Goal: Transaction & Acquisition: Obtain resource

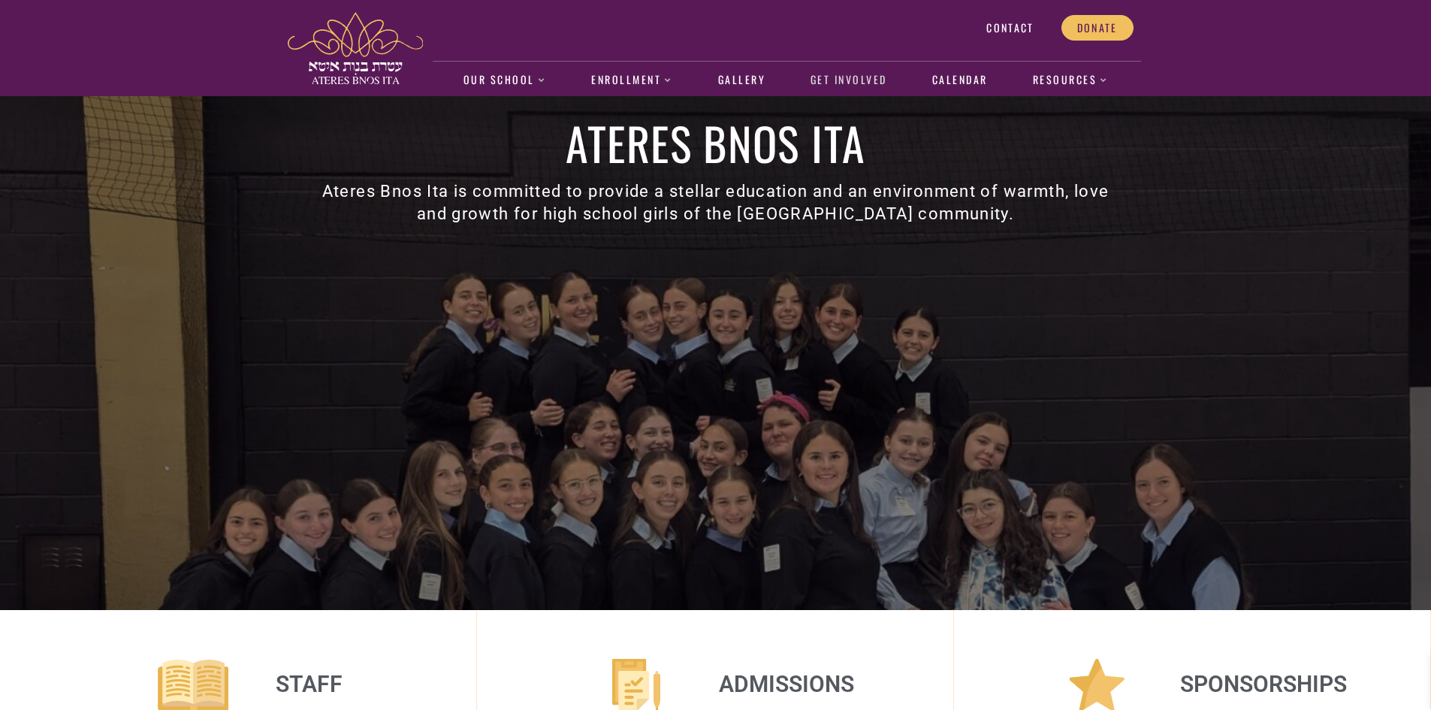
click at [855, 80] on link "Get Involved" at bounding box center [849, 80] width 92 height 35
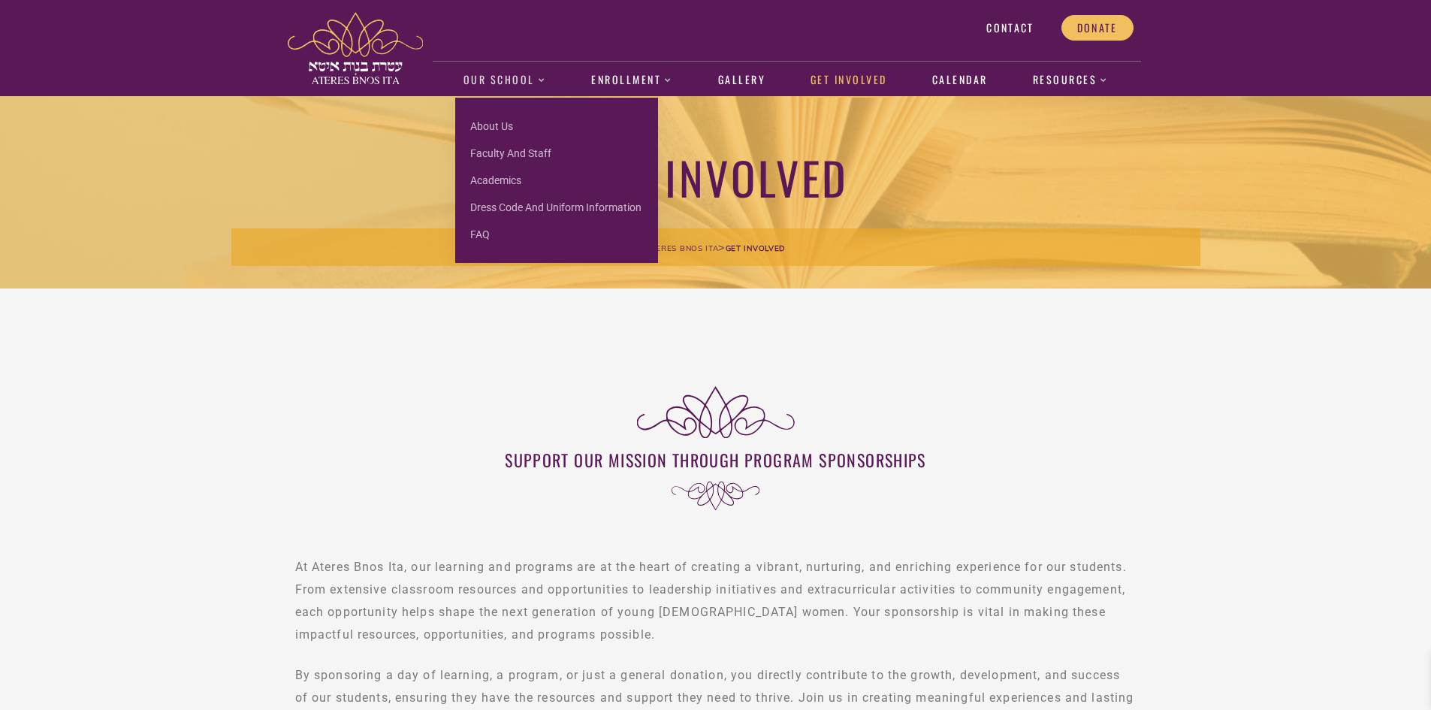
click at [482, 77] on link "Our School" at bounding box center [504, 80] width 98 height 35
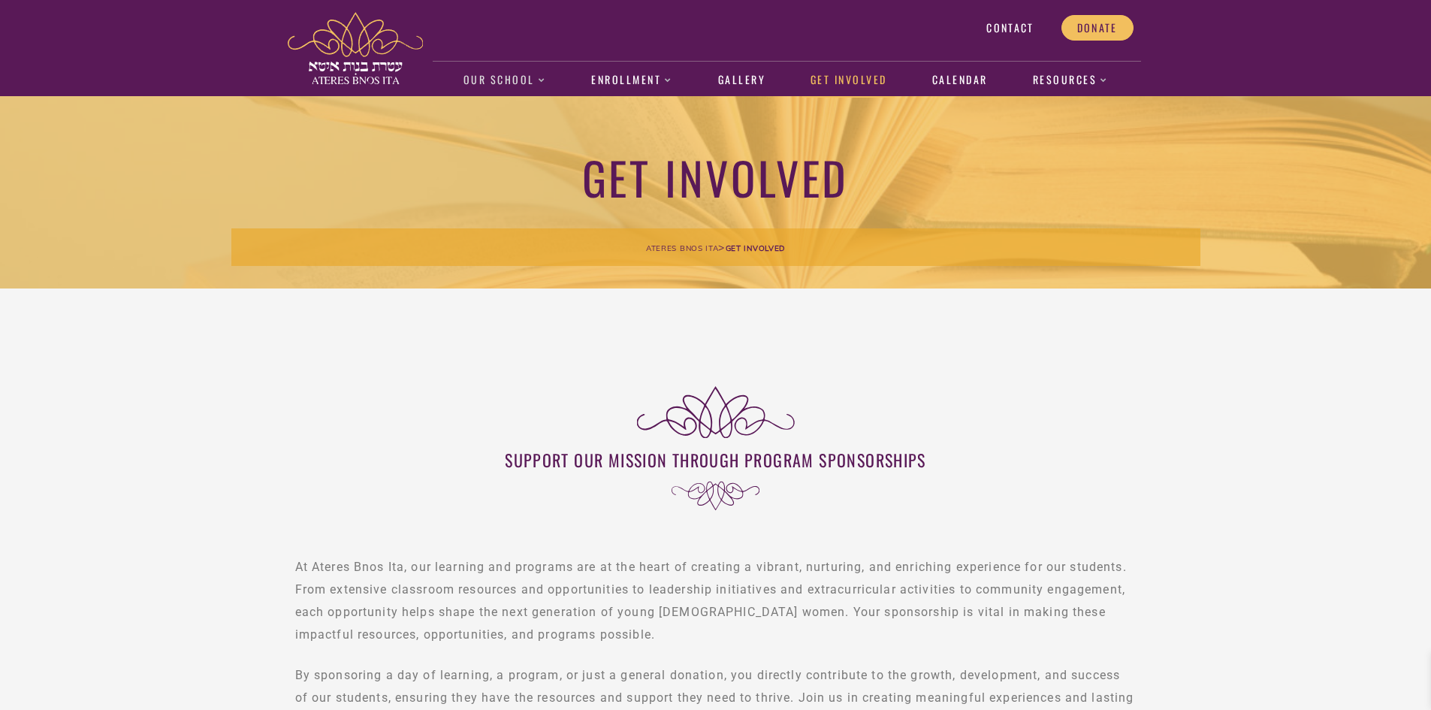
click at [482, 77] on link "Our School" at bounding box center [504, 80] width 98 height 35
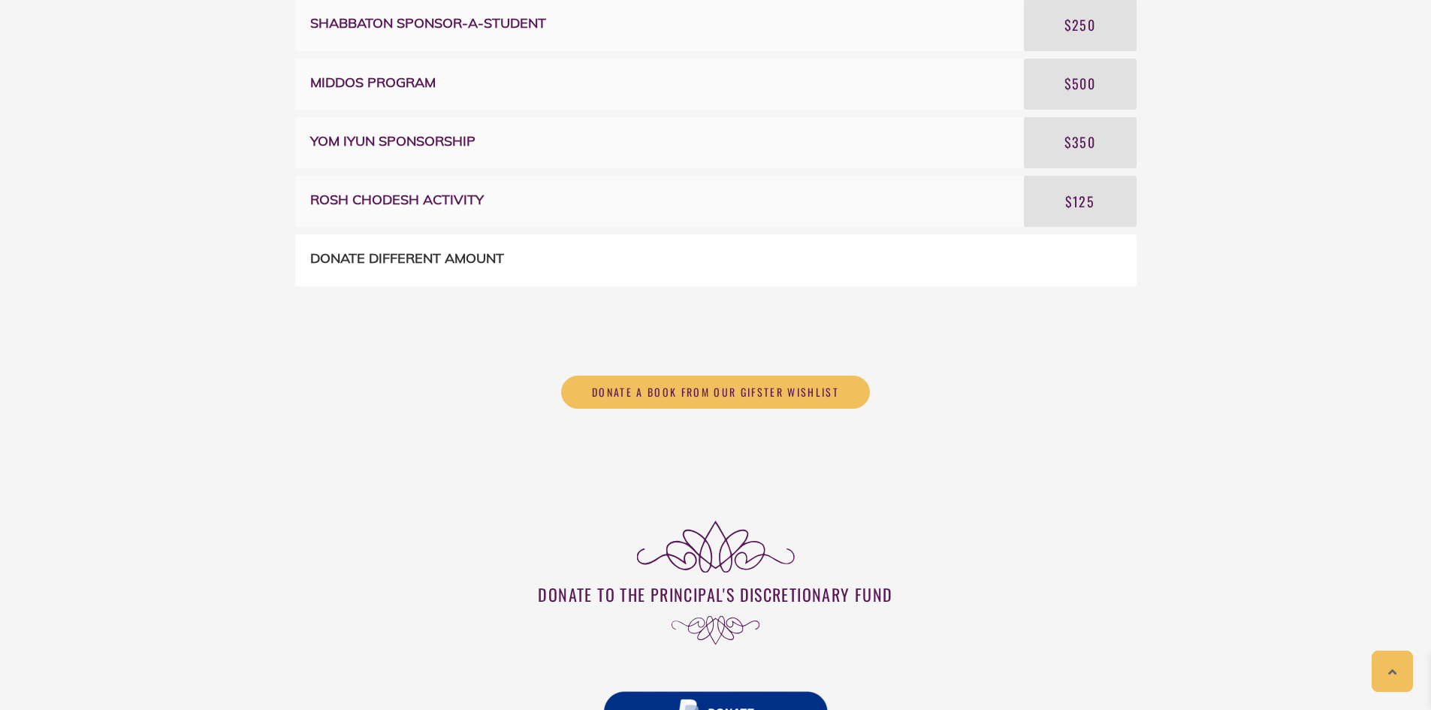
scroll to position [921, 0]
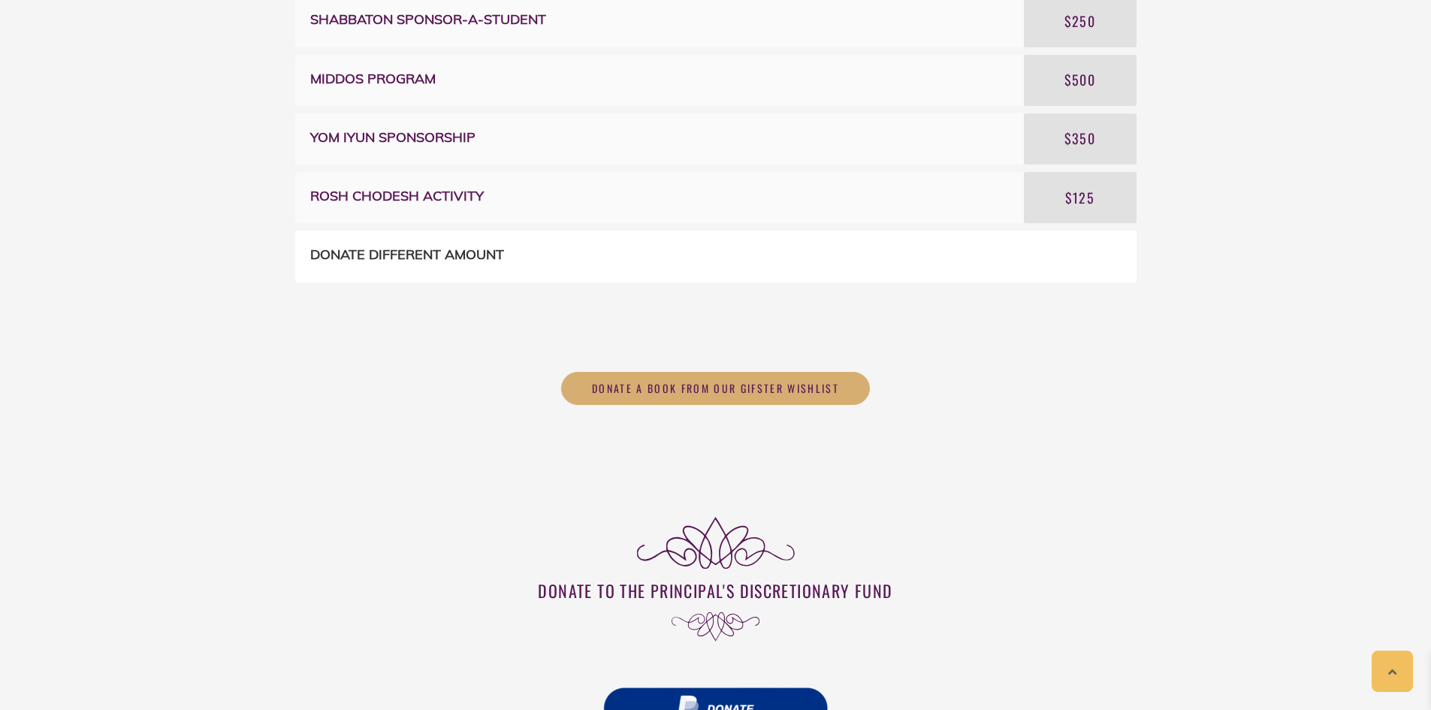
click at [685, 395] on span "Donate a book from our Gifster wishlist" at bounding box center [715, 389] width 247 height 14
